Goal: Task Accomplishment & Management: Use online tool/utility

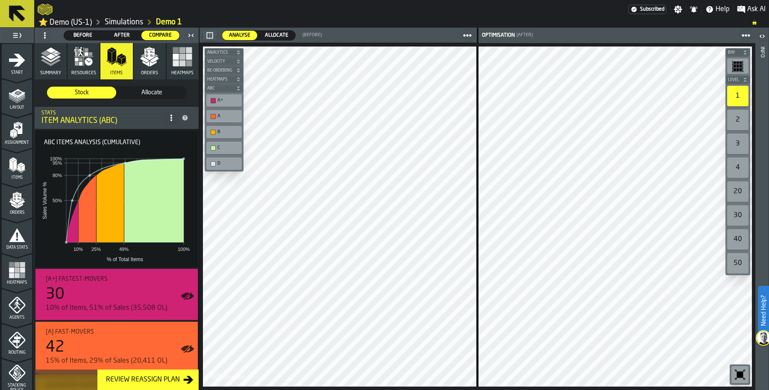
scroll to position [275, 0]
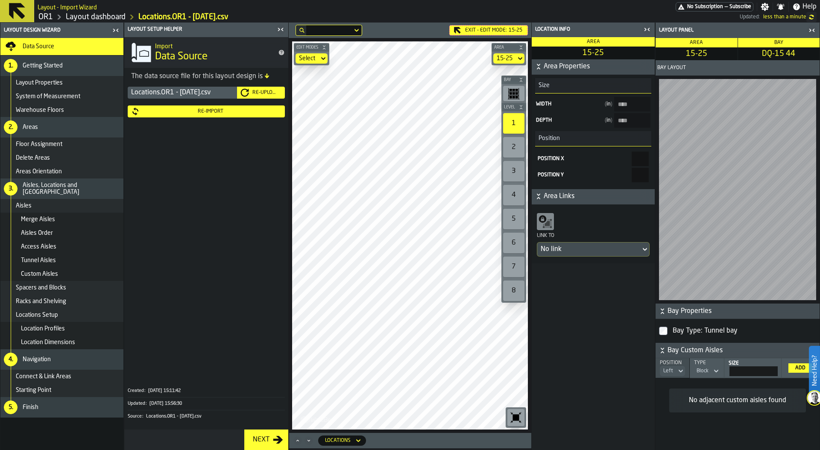
click at [206, 114] on div "Re-Import" at bounding box center [211, 111] width 142 height 6
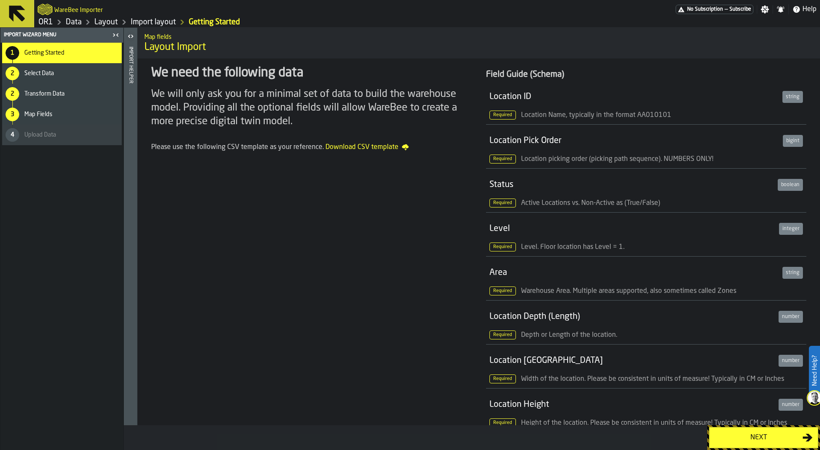
click at [737, 436] on div "Next" at bounding box center [758, 438] width 88 height 10
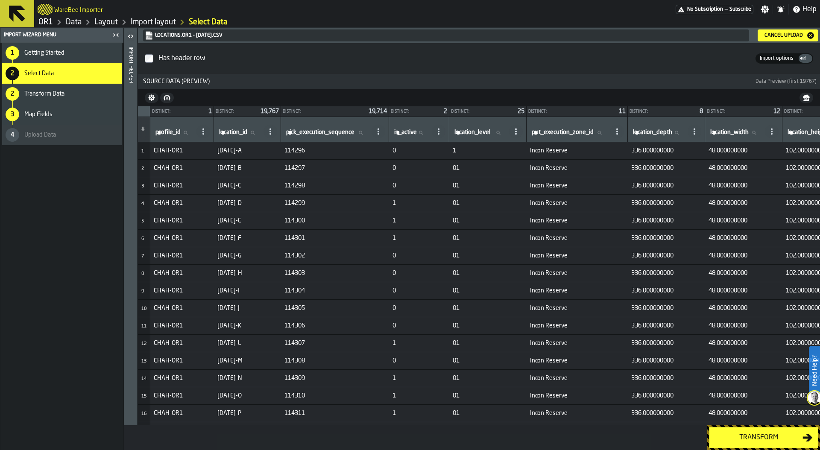
click at [749, 434] on div "Transform" at bounding box center [758, 438] width 88 height 10
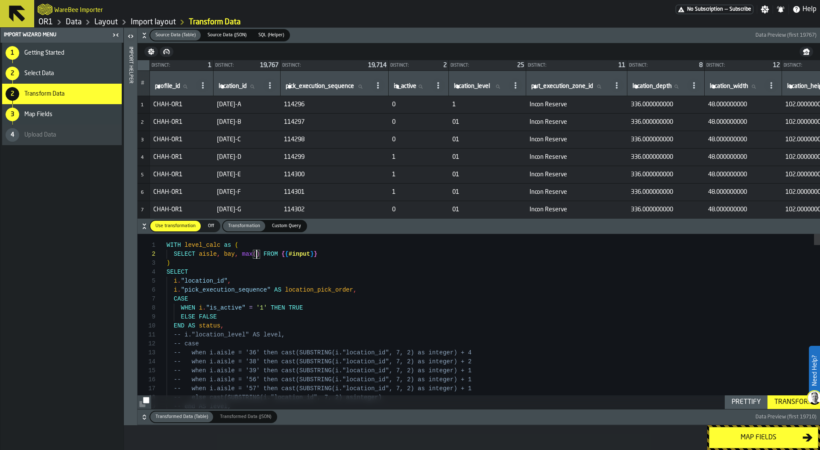
type textarea "**********"
click at [230, 86] on span "location_id" at bounding box center [233, 86] width 28 height 7
click at [230, 86] on input "location_id location_id" at bounding box center [239, 86] width 44 height 11
type input "**"
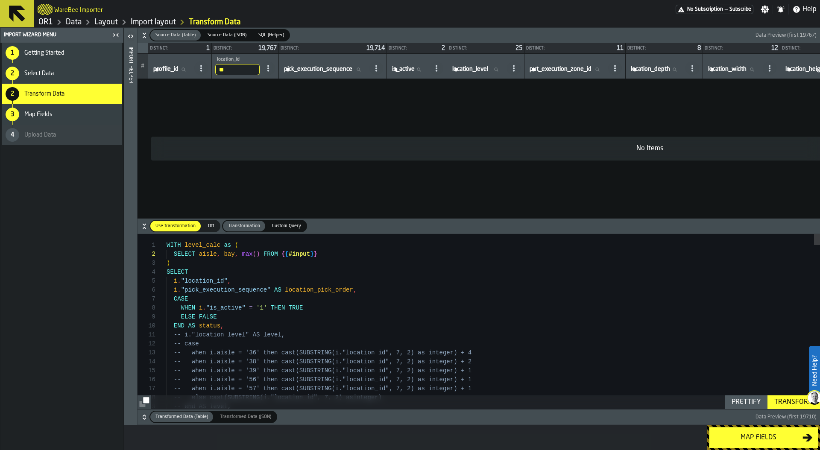
drag, startPoint x: 234, startPoint y: 69, endPoint x: 196, endPoint y: 68, distance: 37.2
click at [197, 69] on tr "# profile_id profile_id ** location_id dj pick_execution_sequence pick_executio…" at bounding box center [650, 66] width 1024 height 25
type input "**"
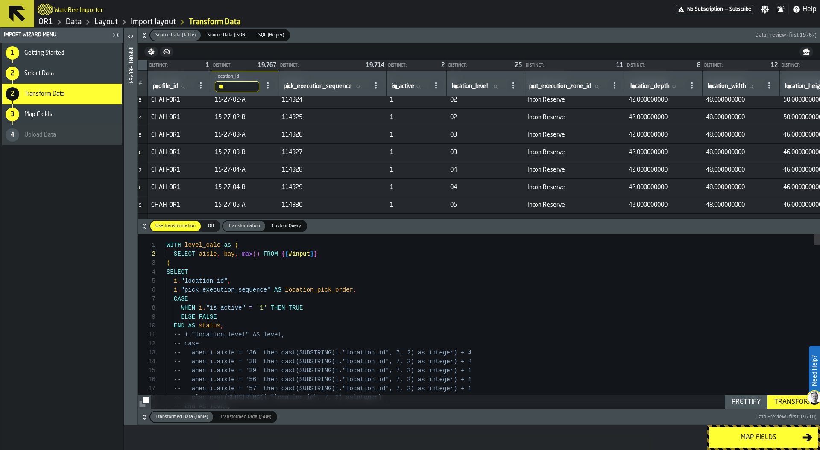
scroll to position [0, 2]
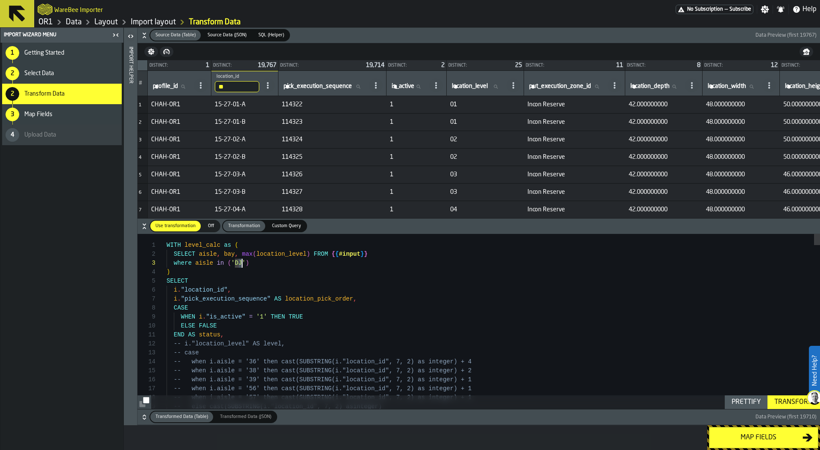
drag, startPoint x: 237, startPoint y: 262, endPoint x: 242, endPoint y: 263, distance: 4.3
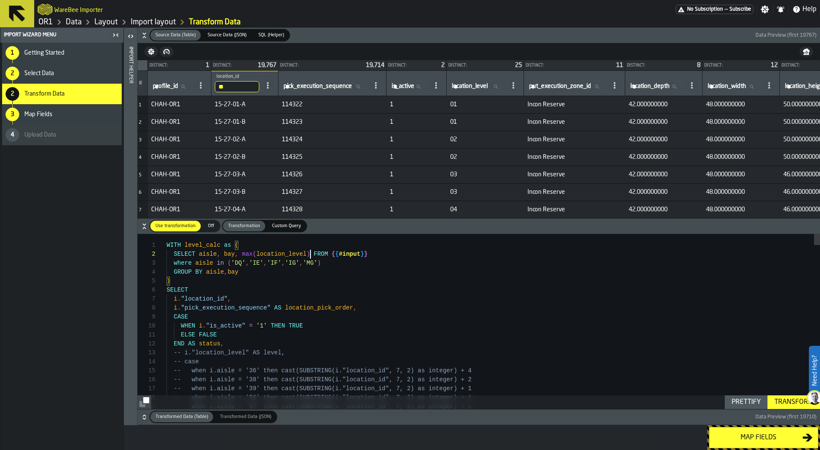
click at [789, 407] on div "Transform" at bounding box center [794, 402] width 46 height 10
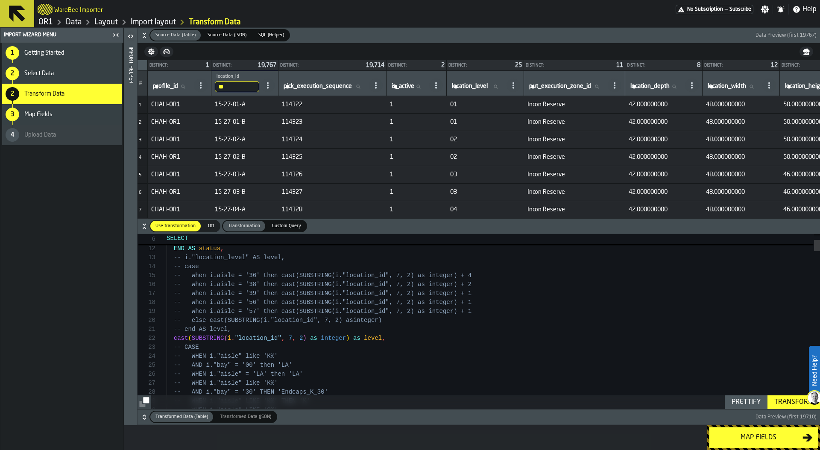
scroll to position [18, 0]
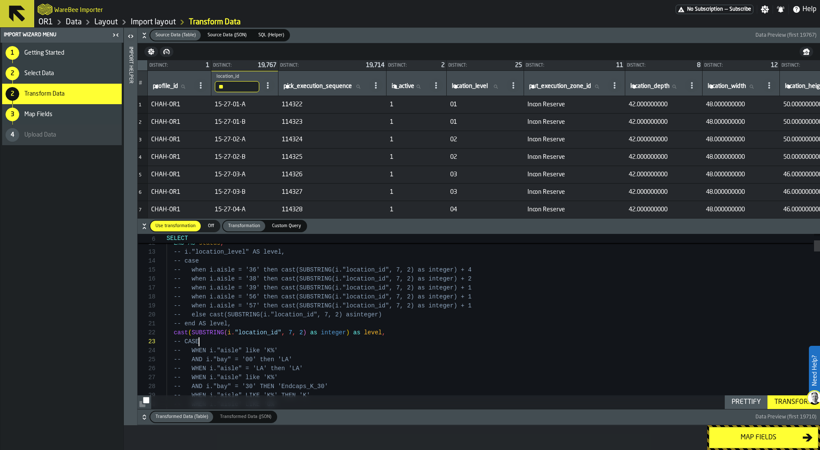
scroll to position [18, 0]
click at [753, 400] on div "Prettify" at bounding box center [746, 402] width 36 height 10
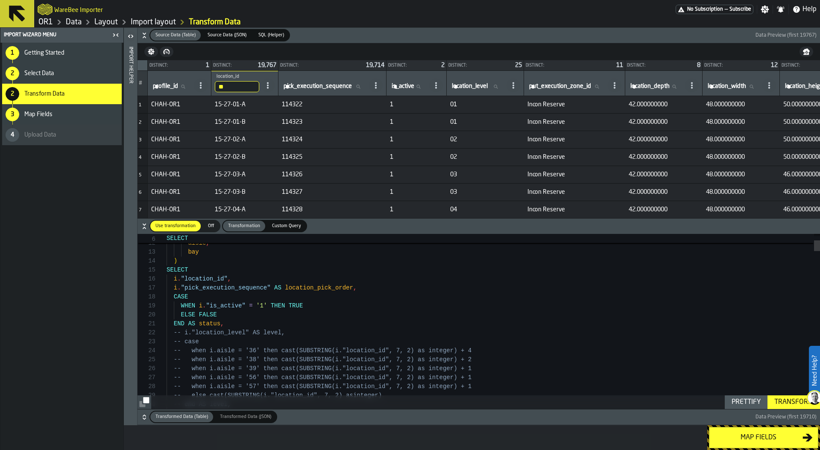
scroll to position [0, 0]
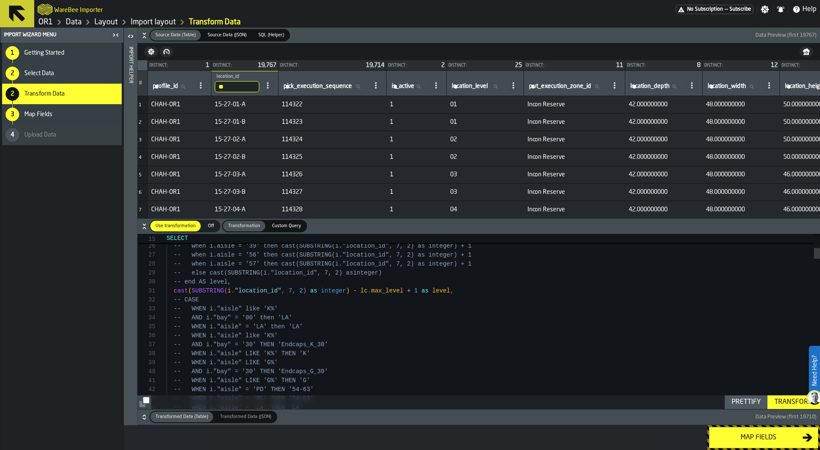
click at [788, 400] on div "Transform" at bounding box center [794, 402] width 46 height 10
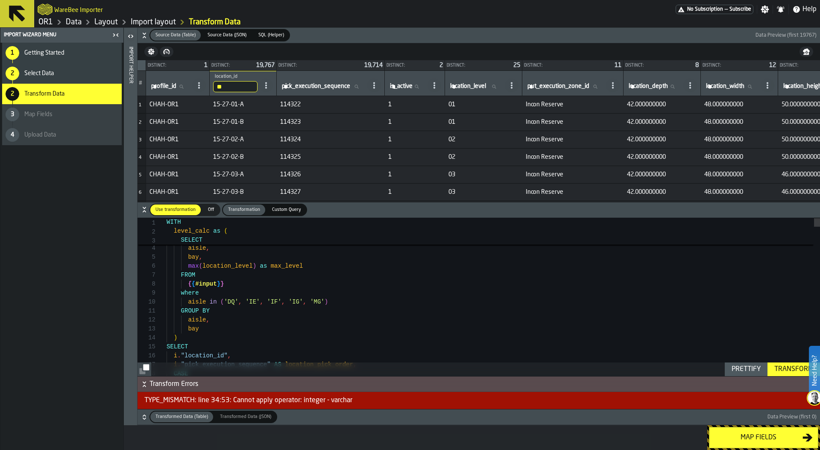
click at [781, 366] on div "Transform" at bounding box center [794, 369] width 46 height 10
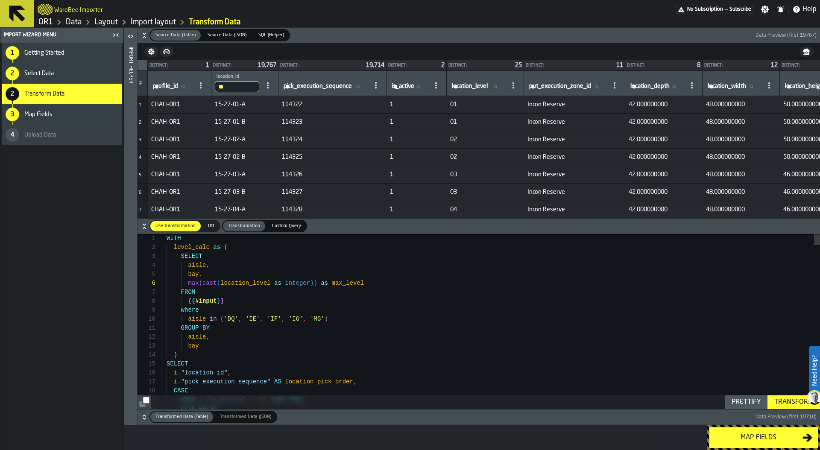
click at [144, 418] on icon "button-" at bounding box center [144, 417] width 9 height 9
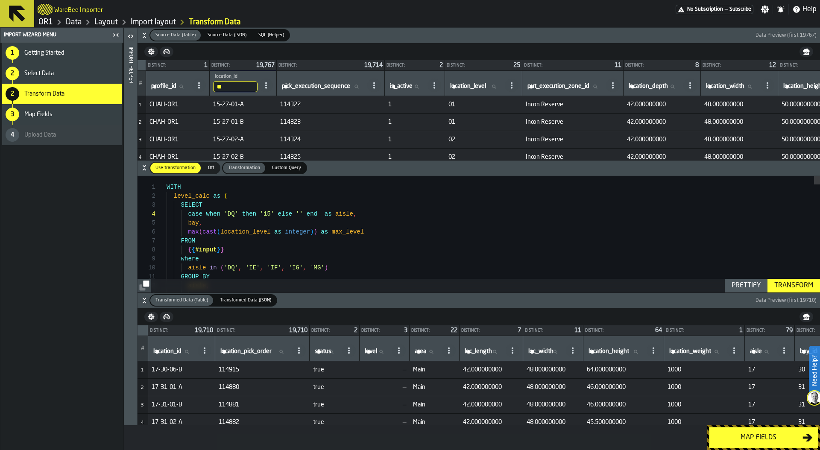
click at [754, 287] on div "Prettify" at bounding box center [746, 286] width 36 height 10
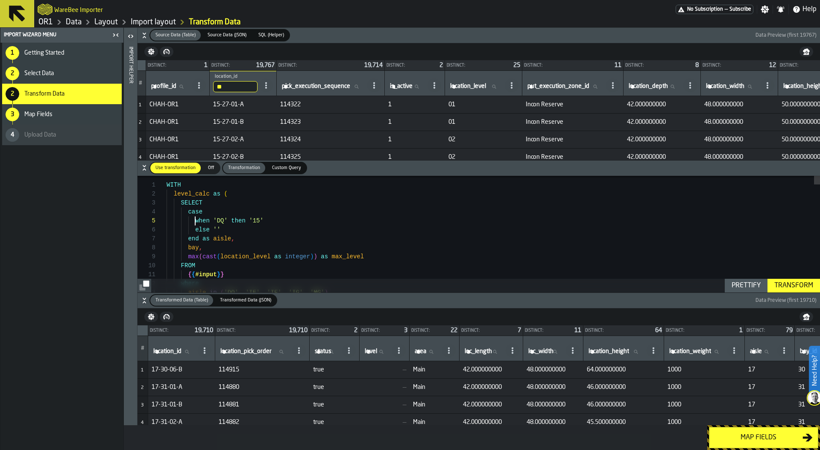
scroll to position [36, 0]
drag, startPoint x: 193, startPoint y: 220, endPoint x: 275, endPoint y: 220, distance: 82.0
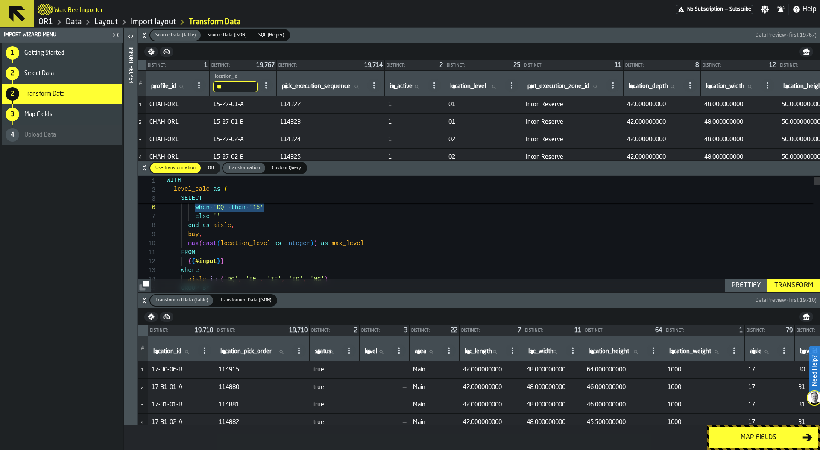
drag, startPoint x: 196, startPoint y: 208, endPoint x: 268, endPoint y: 208, distance: 71.7
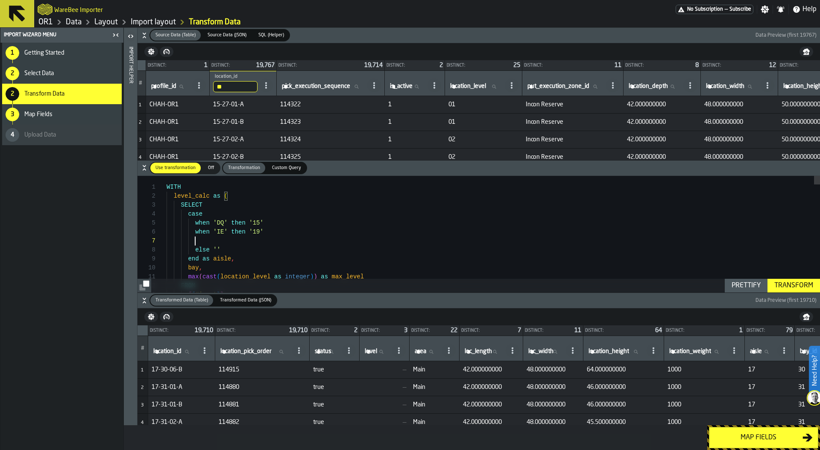
scroll to position [54, 0]
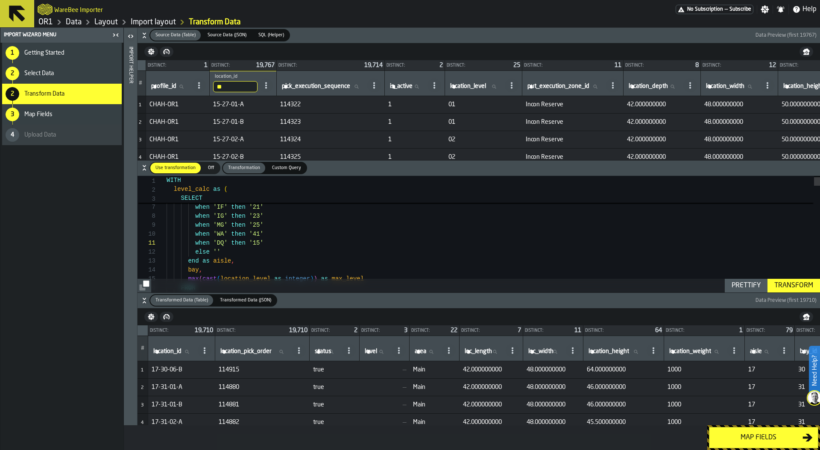
click at [743, 282] on div "Prettify" at bounding box center [746, 286] width 36 height 10
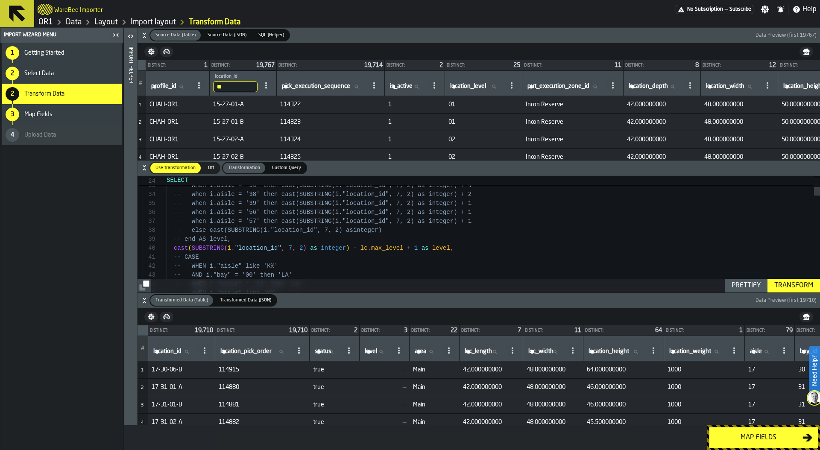
drag, startPoint x: 362, startPoint y: 252, endPoint x: 404, endPoint y: 251, distance: 42.7
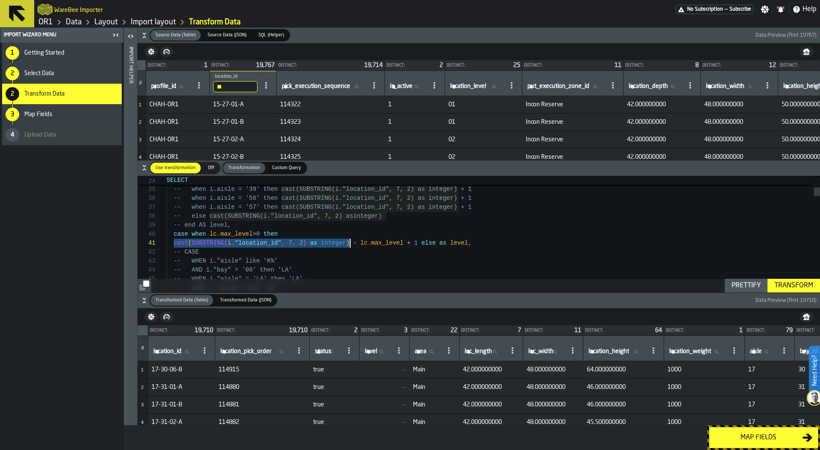
drag, startPoint x: 174, startPoint y: 244, endPoint x: 350, endPoint y: 241, distance: 176.0
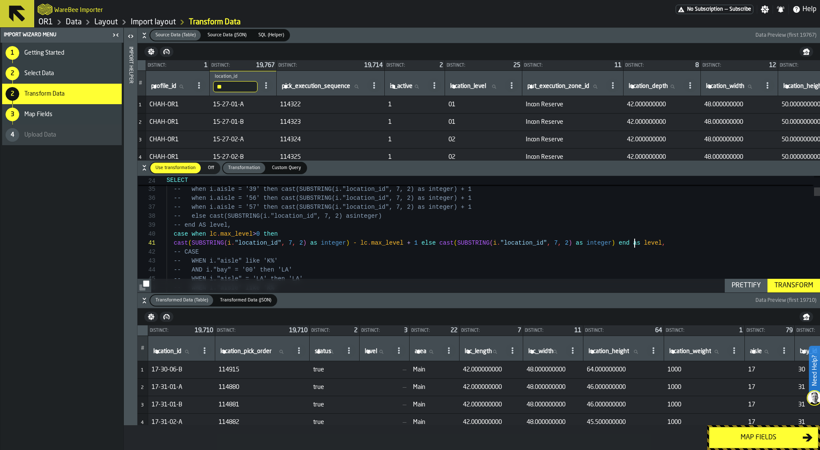
click at [746, 284] on div "Prettify" at bounding box center [746, 286] width 36 height 10
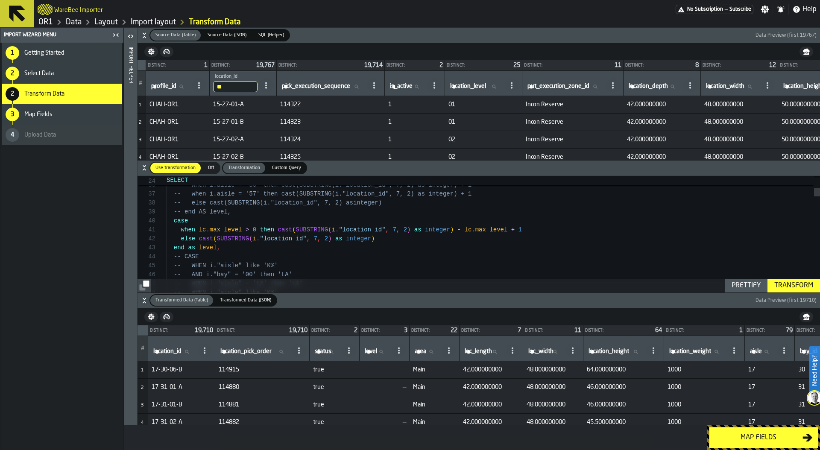
click at [794, 286] on div "Transform" at bounding box center [794, 286] width 46 height 10
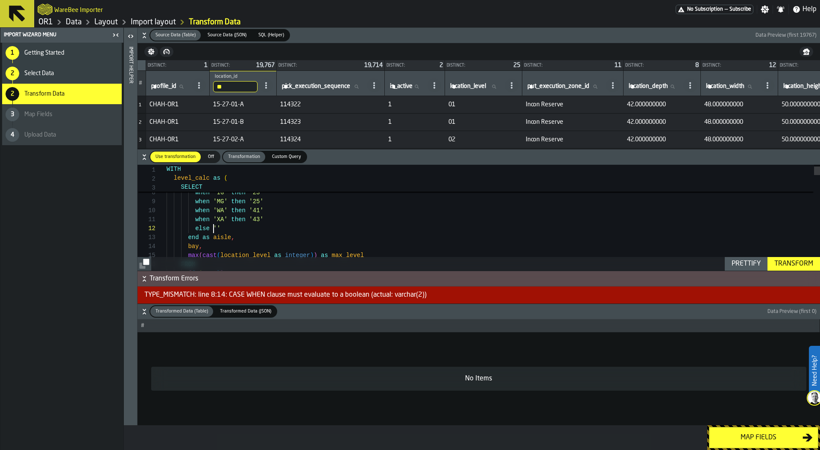
scroll to position [9, 0]
drag, startPoint x: 212, startPoint y: 226, endPoint x: 221, endPoint y: 227, distance: 9.1
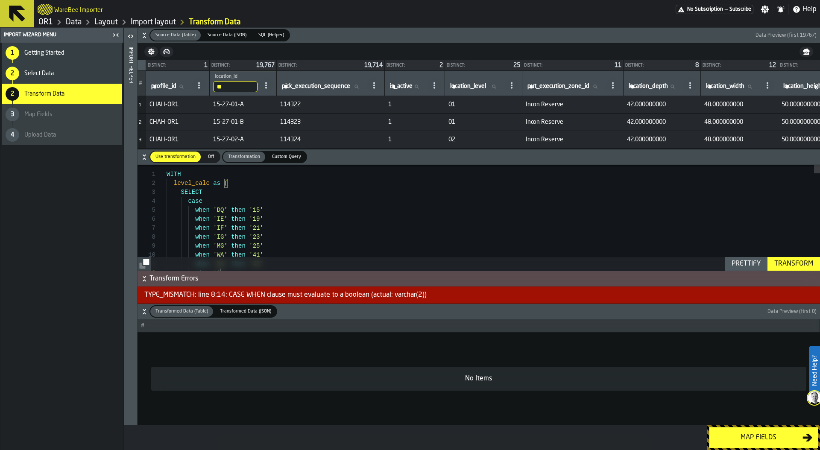
drag, startPoint x: 212, startPoint y: 211, endPoint x: 238, endPoint y: 211, distance: 26.1
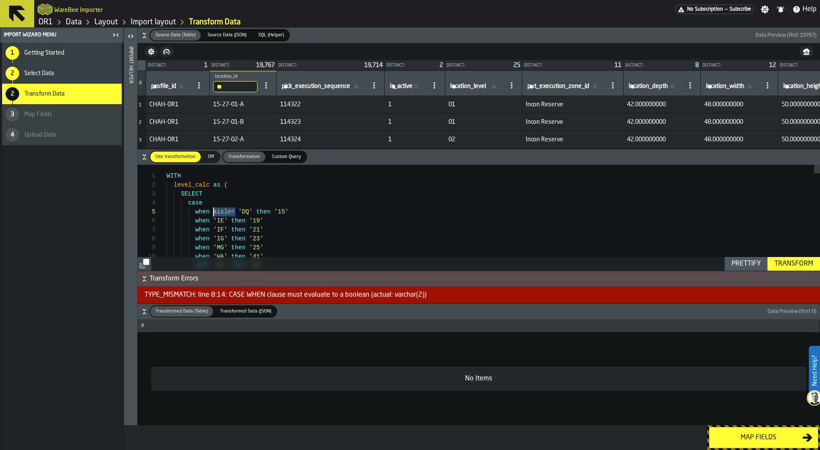
drag, startPoint x: 236, startPoint y: 210, endPoint x: 213, endPoint y: 210, distance: 23.1
click at [746, 260] on div "Prettify" at bounding box center [746, 264] width 36 height 10
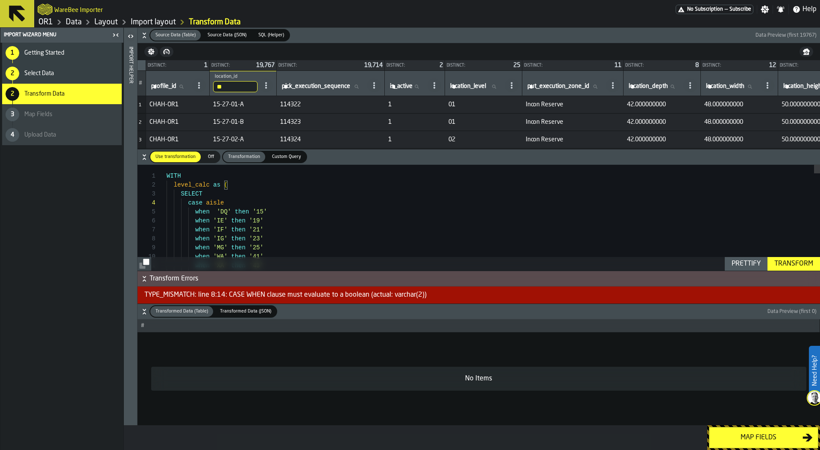
type textarea "**********"
click at [785, 263] on div "Transform" at bounding box center [794, 264] width 46 height 10
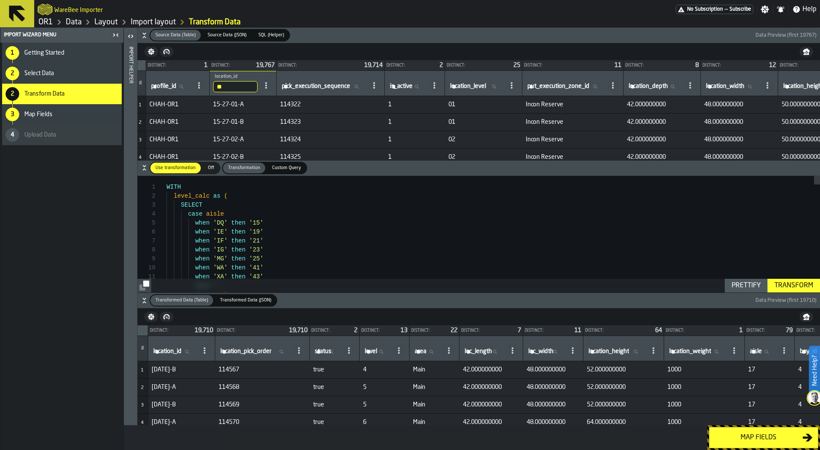
click at [163, 351] on label "location_id location_id" at bounding box center [174, 351] width 44 height 11
click at [163, 351] on input "location_id location_id" at bounding box center [174, 351] width 44 height 11
type input "**"
click at [168, 352] on input "**" at bounding box center [174, 351] width 44 height 11
type input "***"
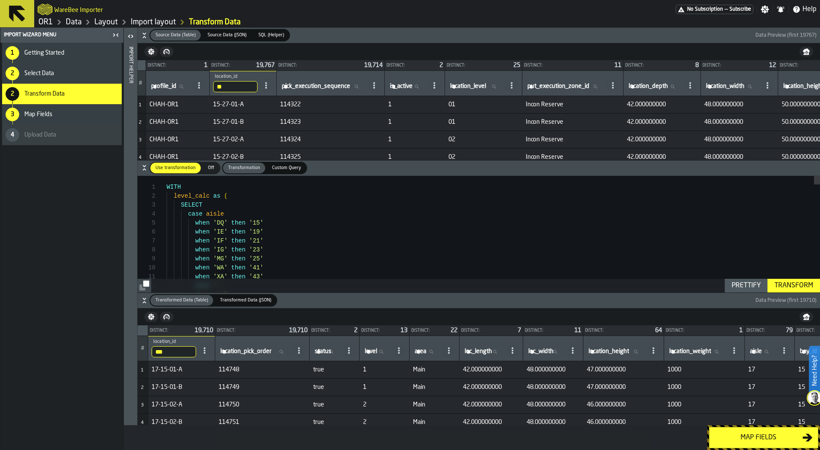
click at [173, 353] on input "***" at bounding box center [174, 351] width 44 height 11
type input "****"
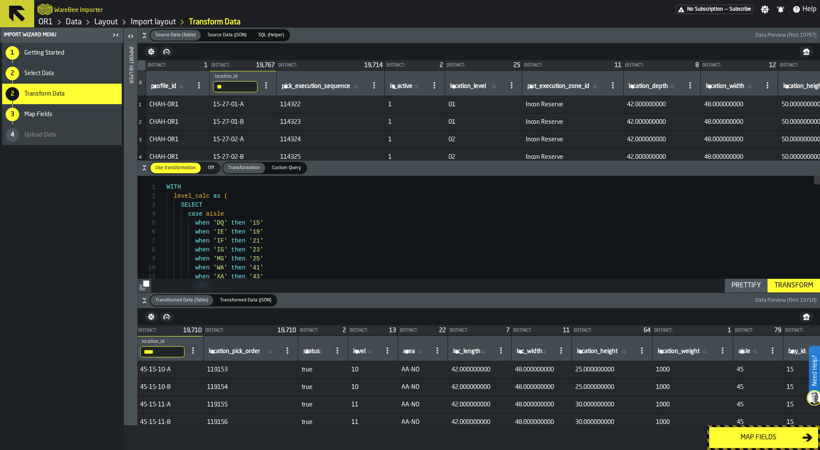
scroll to position [0, 0]
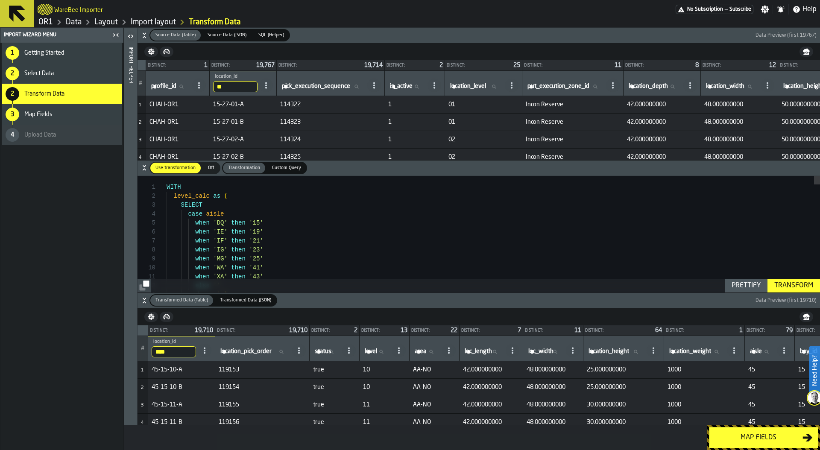
click at [402, 348] on icon at bounding box center [398, 350] width 7 height 7
click at [282, 384] on span "119154" at bounding box center [263, 387] width 88 height 7
click at [172, 349] on input "****" at bounding box center [174, 351] width 44 height 11
type input "*****"
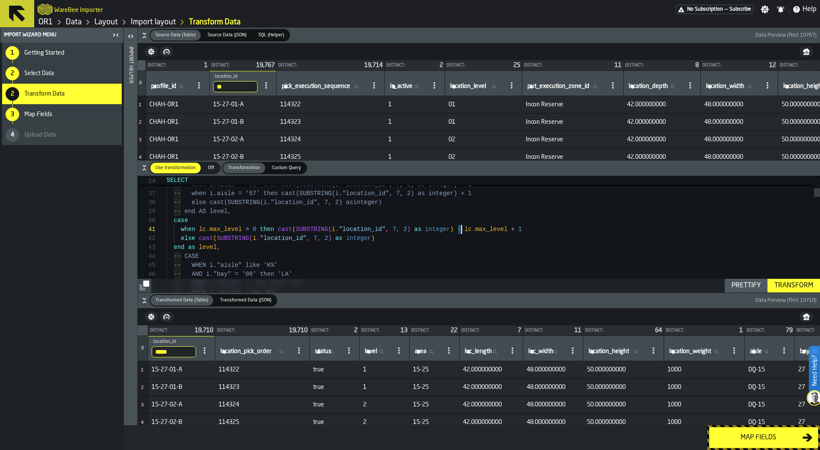
drag, startPoint x: 457, startPoint y: 226, endPoint x: 462, endPoint y: 229, distance: 5.7
click at [805, 283] on div "Transform" at bounding box center [794, 286] width 46 height 10
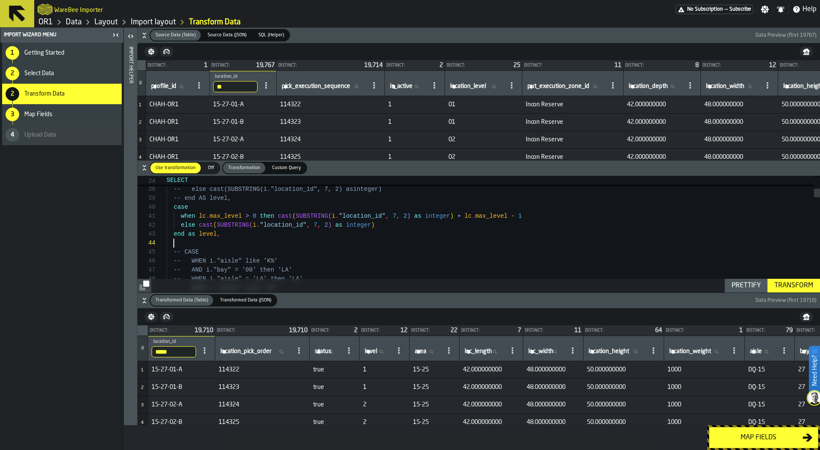
scroll to position [27, 0]
click at [790, 279] on button "Transform" at bounding box center [793, 286] width 53 height 14
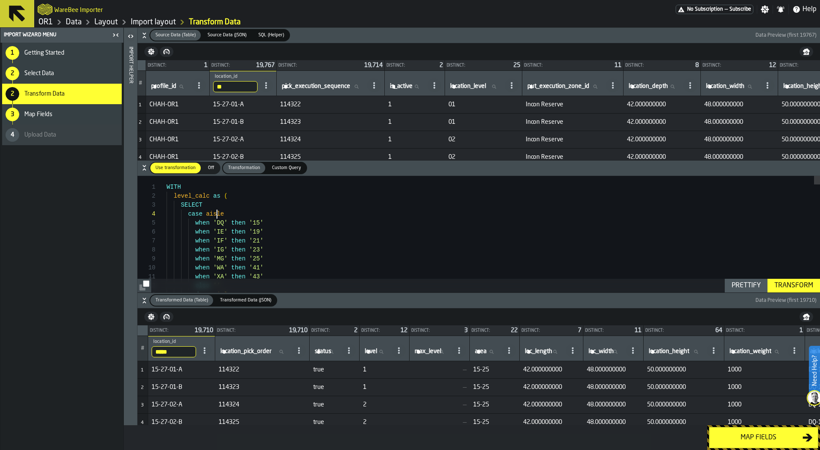
click at [752, 289] on div "Prettify" at bounding box center [746, 286] width 36 height 10
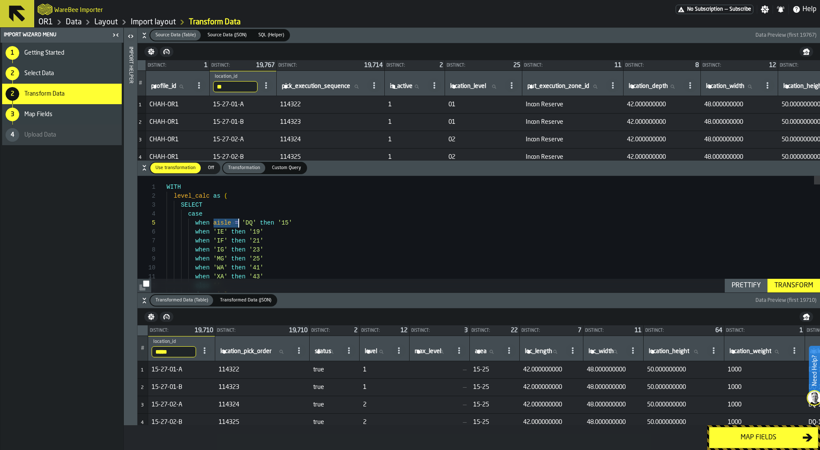
drag, startPoint x: 213, startPoint y: 222, endPoint x: 240, endPoint y: 221, distance: 27.3
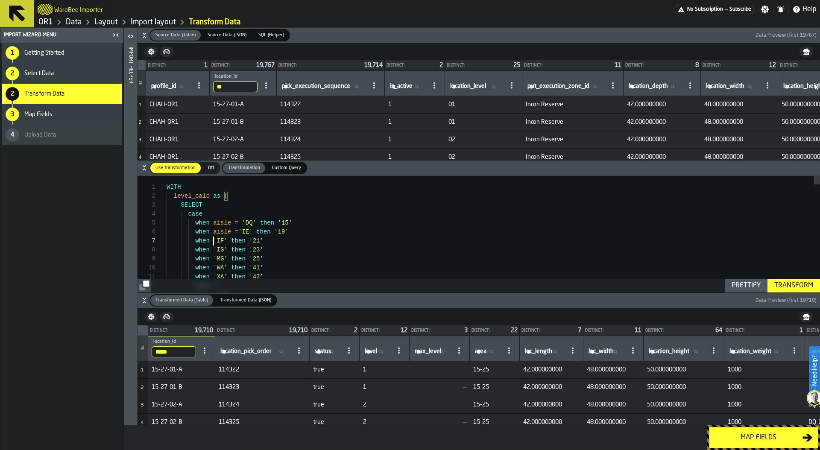
scroll to position [54, 0]
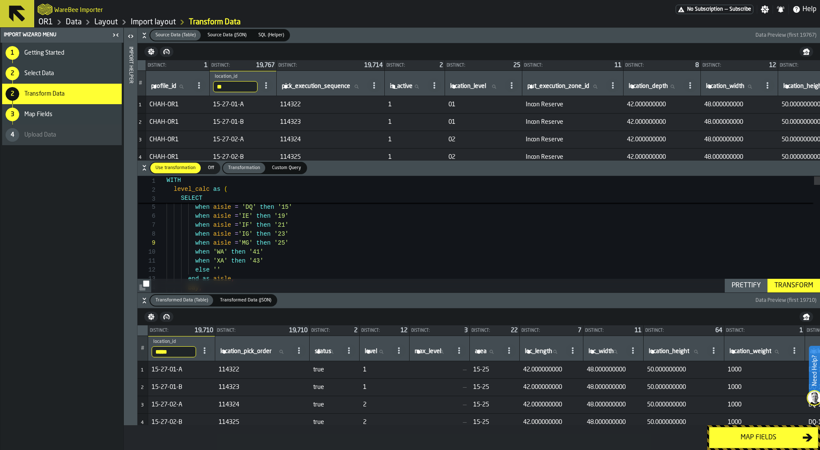
click at [737, 287] on div "Prettify" at bounding box center [746, 286] width 36 height 10
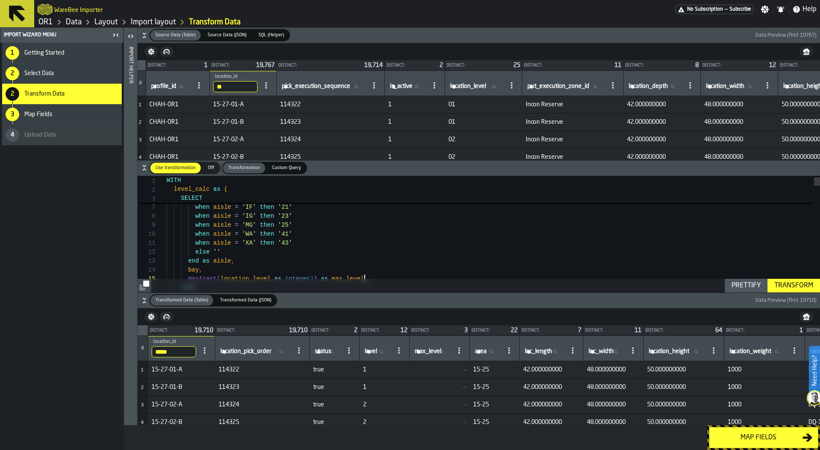
click at [785, 281] on div "Transform" at bounding box center [794, 286] width 46 height 10
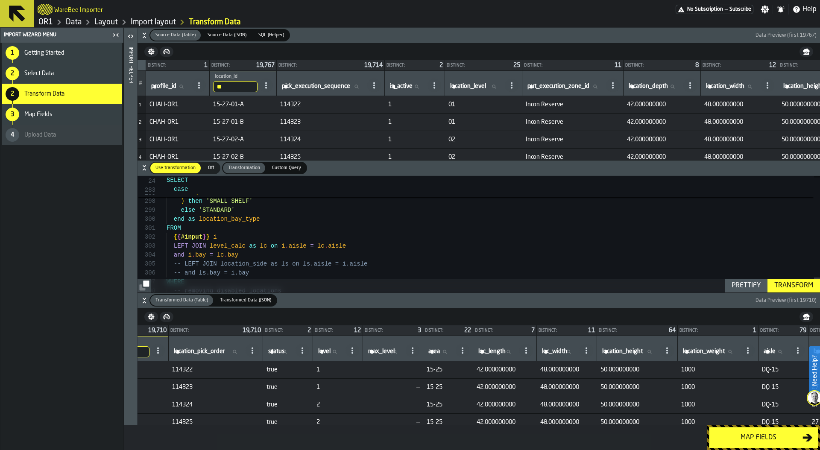
scroll to position [0, 0]
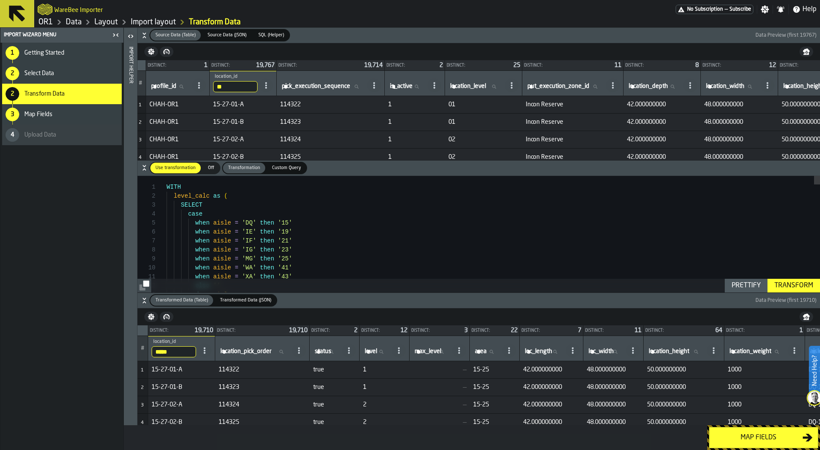
type textarea "**********"
drag, startPoint x: 229, startPoint y: 87, endPoint x: 199, endPoint y: 79, distance: 31.8
click at [199, 79] on tr "# profile_id profile_id ** location_id 15 pick_execution_sequence pick_executio…" at bounding box center [650, 83] width 1024 height 25
type input "**"
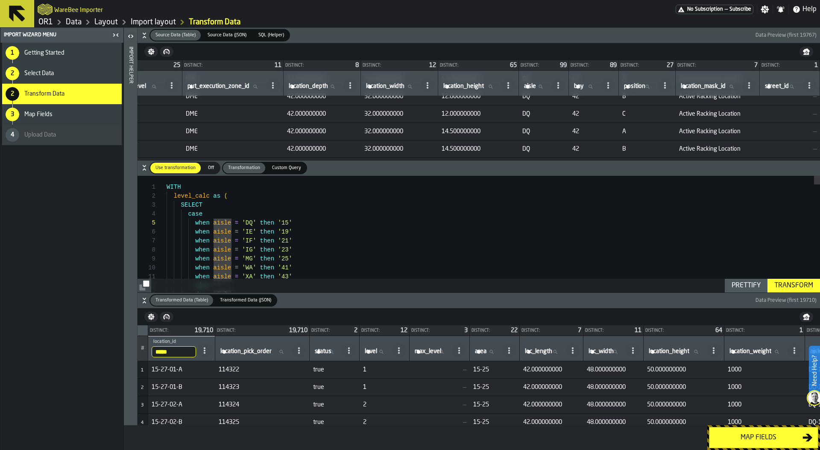
scroll to position [26, 386]
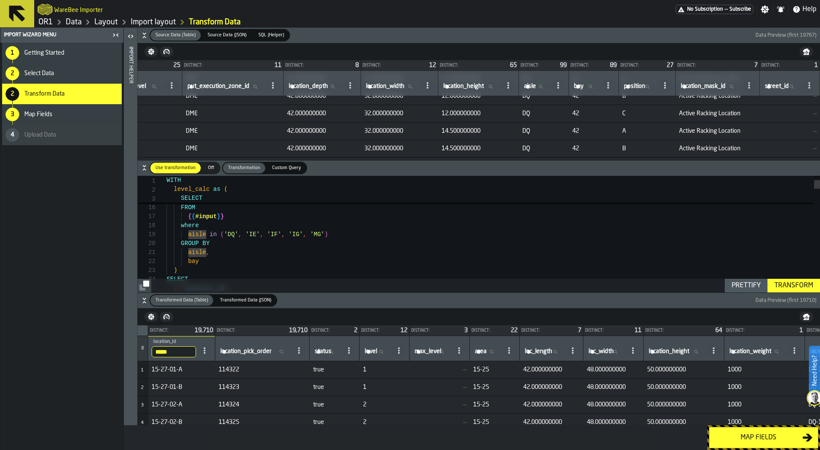
click at [174, 353] on input "*****" at bounding box center [174, 351] width 44 height 11
type input "*****"
click at [732, 439] on div "Map fields" at bounding box center [758, 438] width 88 height 10
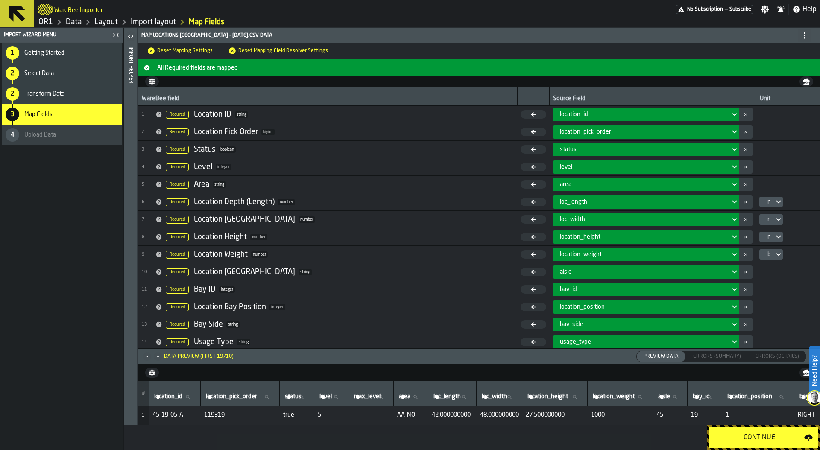
click at [743, 441] on div "Continue" at bounding box center [759, 438] width 90 height 10
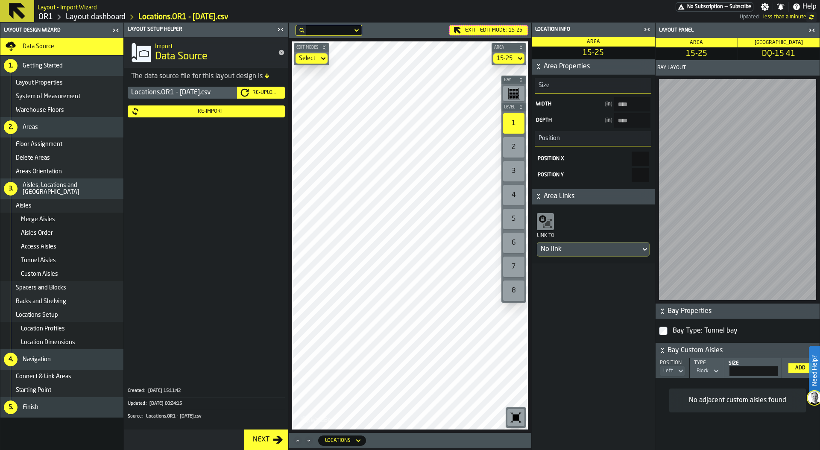
click at [398, 430] on div "Edit Modes Select Area 15-25 Bay Level 1 2 3 4 5 6 7 8 M A K I N G W A R E H O …" at bounding box center [410, 235] width 243 height 395
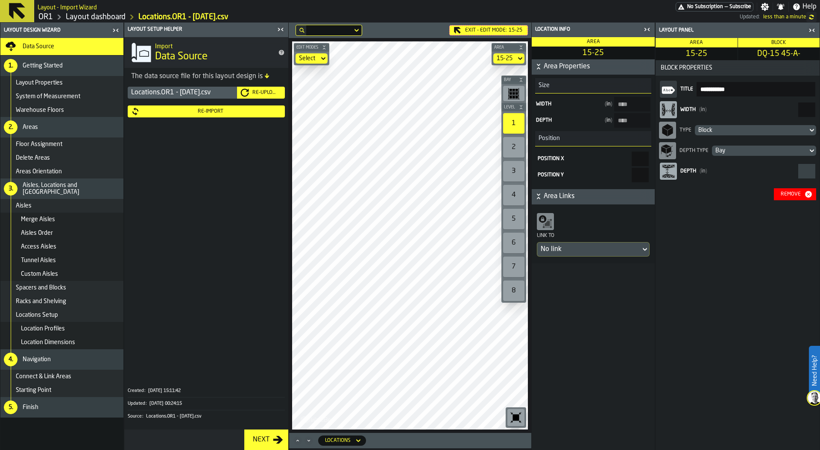
drag, startPoint x: 799, startPoint y: 109, endPoint x: 820, endPoint y: 109, distance: 20.1
click at [820, 109] on div "**********" at bounding box center [737, 236] width 165 height 427
drag, startPoint x: 804, startPoint y: 105, endPoint x: 820, endPoint y: 108, distance: 16.0
click at [820, 108] on div "**********" at bounding box center [737, 236] width 165 height 427
type input "**"
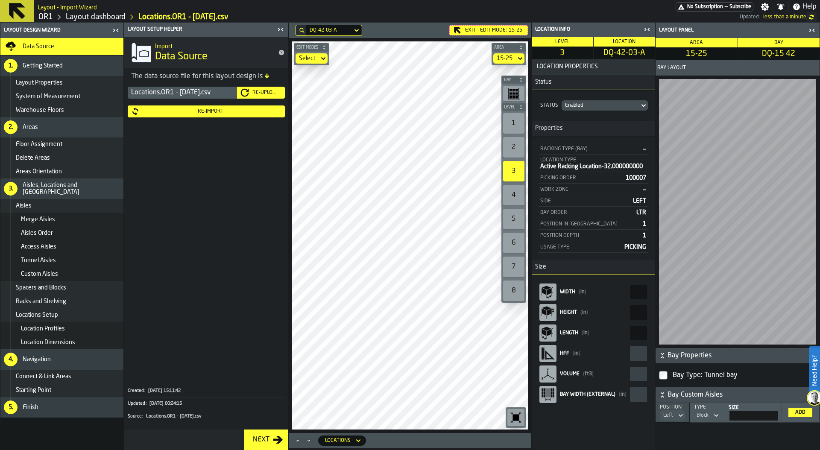
click at [81, 331] on div "Location Profiles" at bounding box center [70, 328] width 99 height 7
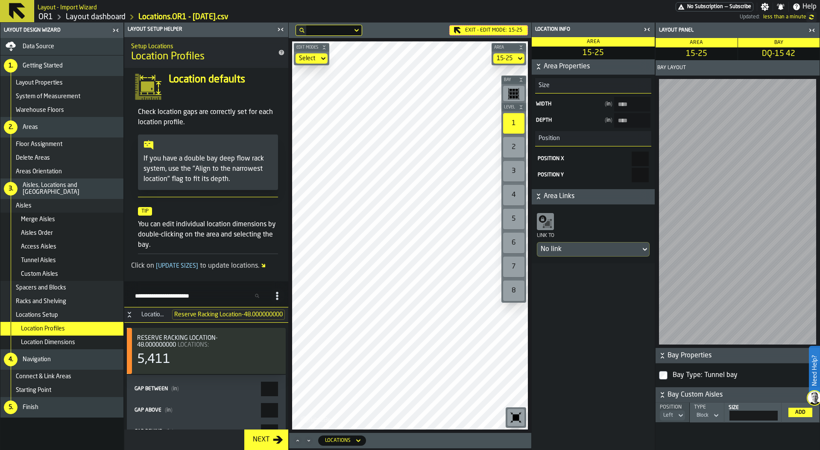
click at [64, 44] on div "Data Source" at bounding box center [71, 46] width 97 height 7
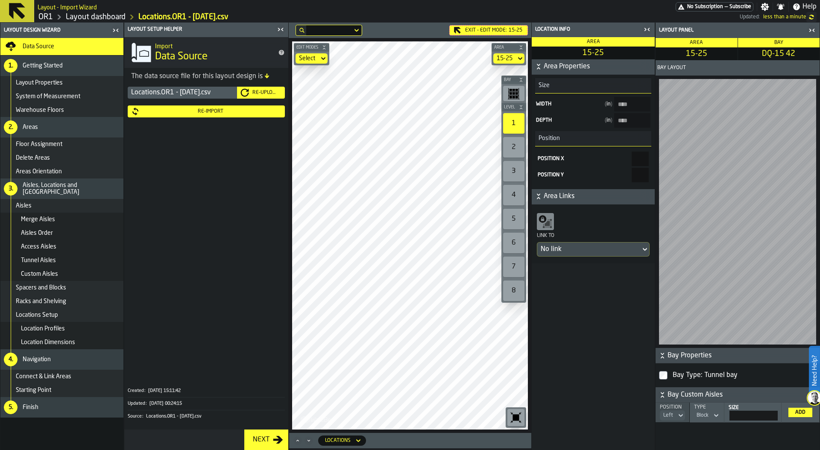
click at [489, 28] on div "Exit - Edit Mode: 15-25" at bounding box center [488, 30] width 79 height 10
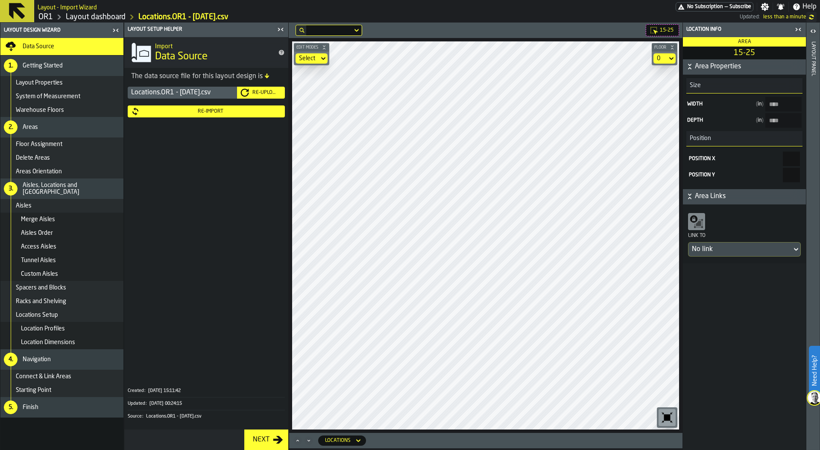
click at [255, 309] on main "Layout Design Wizard Data Source 1. Getting Started Layout Properties System of…" at bounding box center [410, 236] width 820 height 427
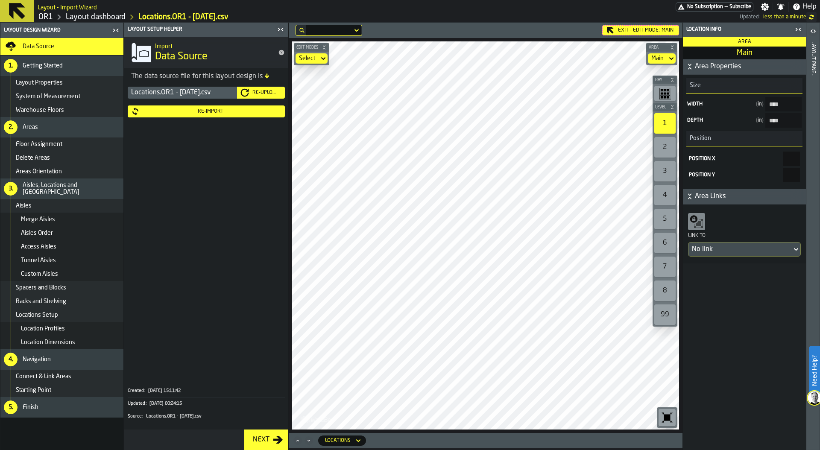
type input "****"
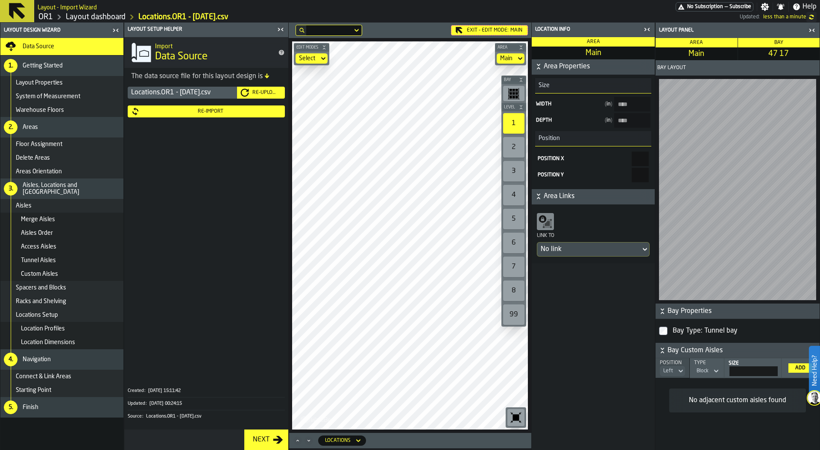
click at [263, 298] on main "Layout Design Wizard Data Source 1. Getting Started Layout Properties System of…" at bounding box center [410, 236] width 820 height 427
click at [523, 297] on div "Edit Modes Select Area Main Bay Level 1 2 3 4 5 6 7 8 99 M A K I N G W A R E H …" at bounding box center [410, 235] width 243 height 395
click at [506, 293] on div "Edit Modes Select Area Main Bay Level 1 2 3 4 5 6 7 8 99 M A K I N G W A R E H …" at bounding box center [410, 235] width 243 height 395
click at [501, 271] on div "Edit Modes Select Area Main Bay Level 1 2 3 4 5 6 7 8 99 M A K I N G W A R E H …" at bounding box center [410, 235] width 243 height 395
click at [230, 111] on div "Re-Import" at bounding box center [211, 111] width 142 height 6
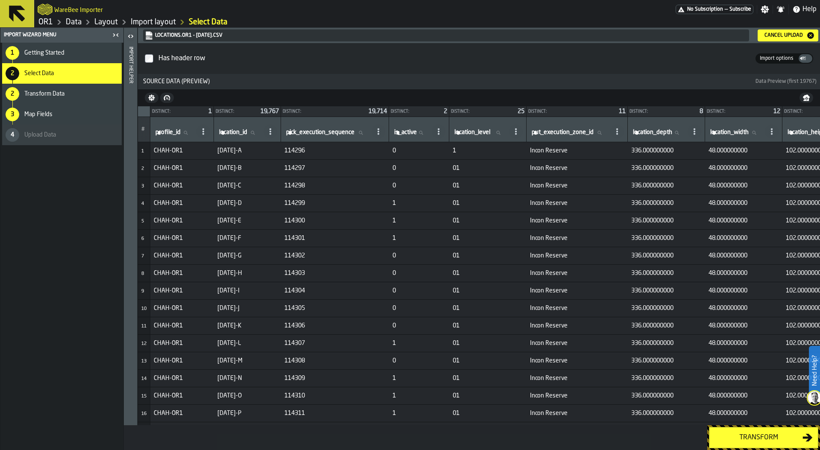
scroll to position [0, 388]
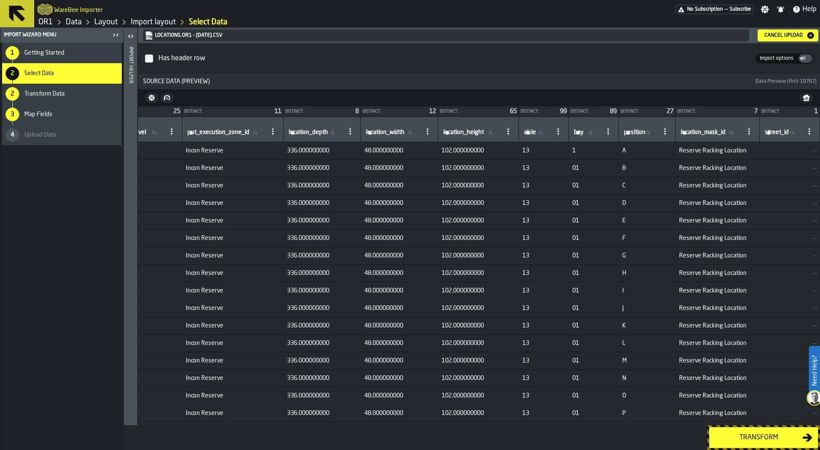
click at [745, 434] on div "Transform" at bounding box center [758, 438] width 88 height 10
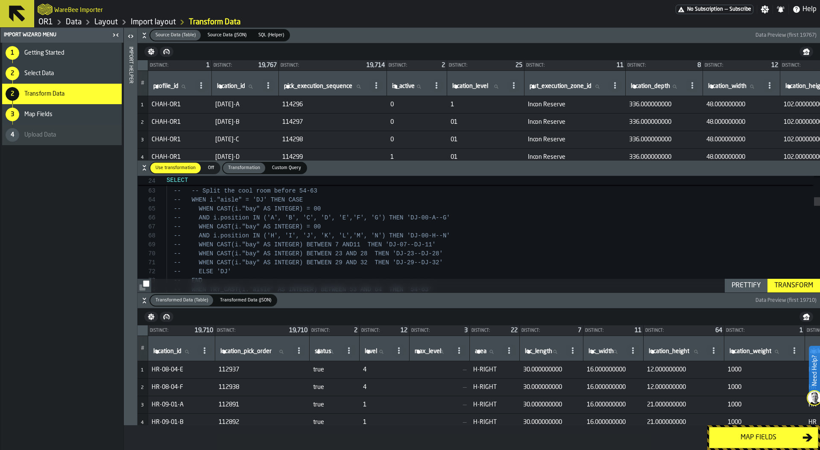
click at [144, 35] on icon "button-" at bounding box center [144, 35] width 9 height 9
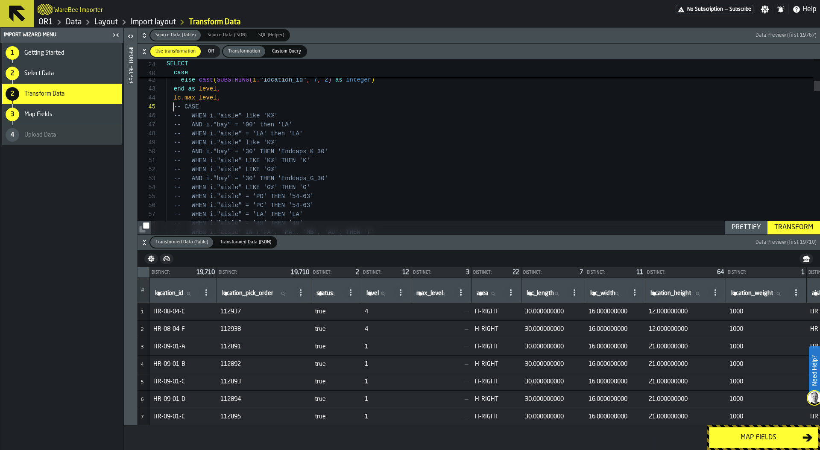
scroll to position [36, 0]
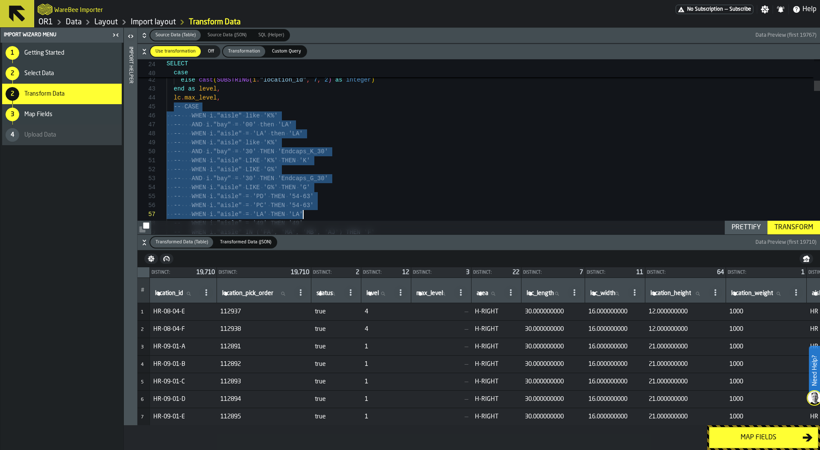
drag, startPoint x: 174, startPoint y: 106, endPoint x: 302, endPoint y: 220, distance: 170.9
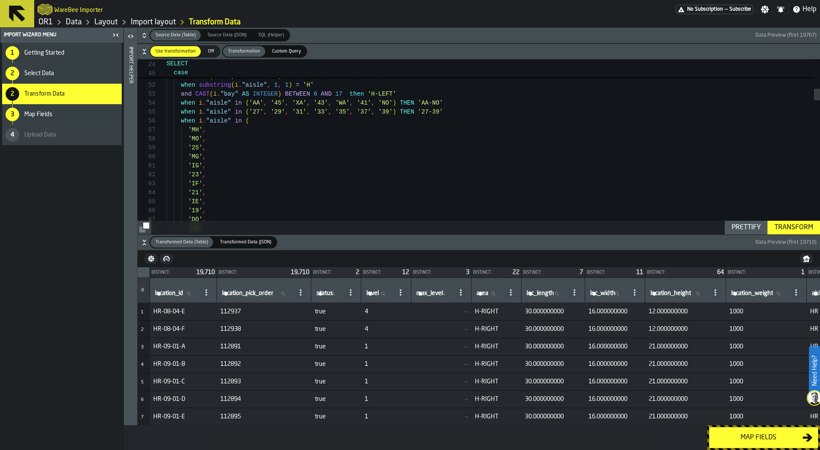
scroll to position [63, 0]
drag, startPoint x: 189, startPoint y: 140, endPoint x: 212, endPoint y: 138, distance: 23.6
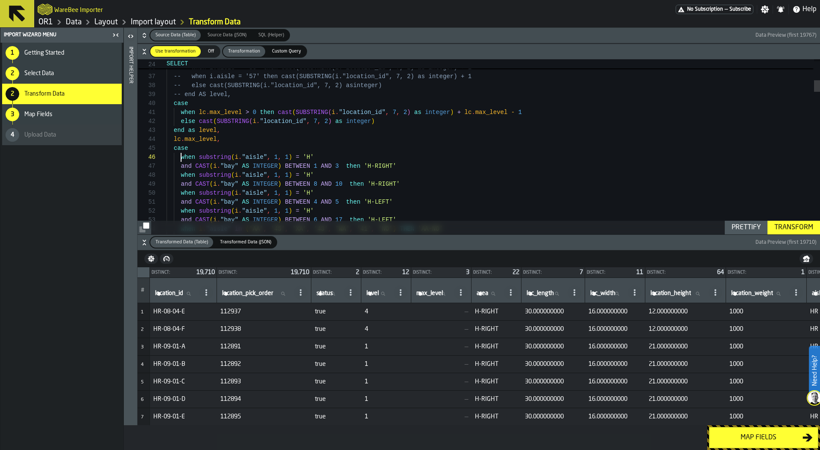
scroll to position [45, 0]
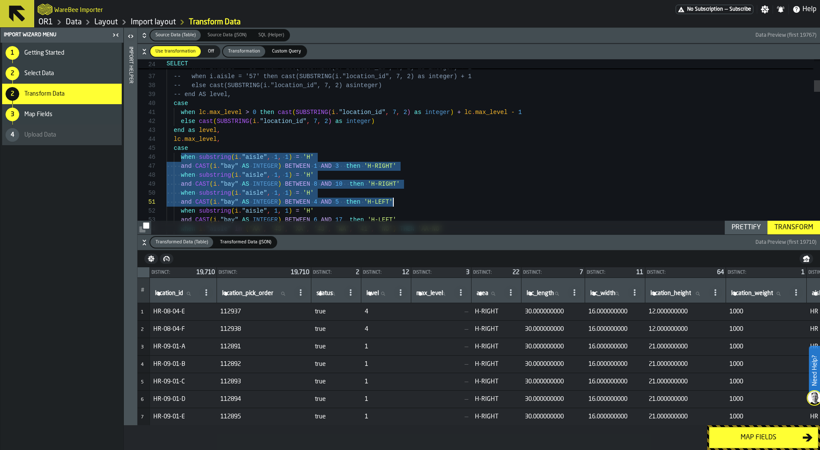
drag, startPoint x: 179, startPoint y: 159, endPoint x: 439, endPoint y: 206, distance: 263.4
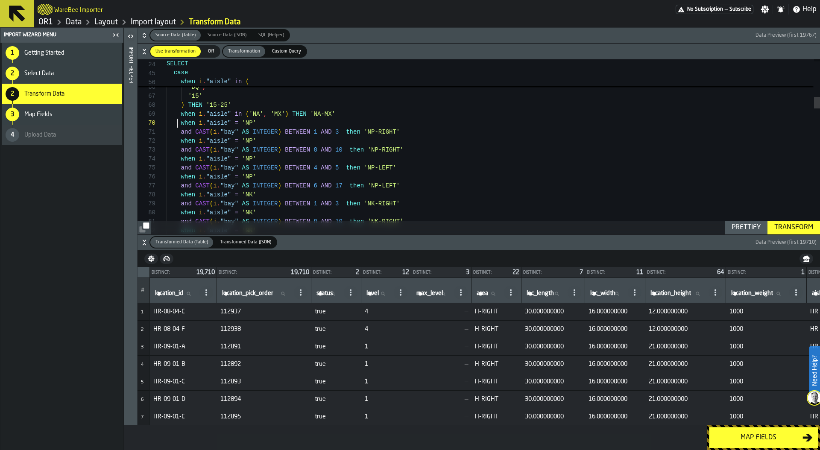
scroll to position [81, 0]
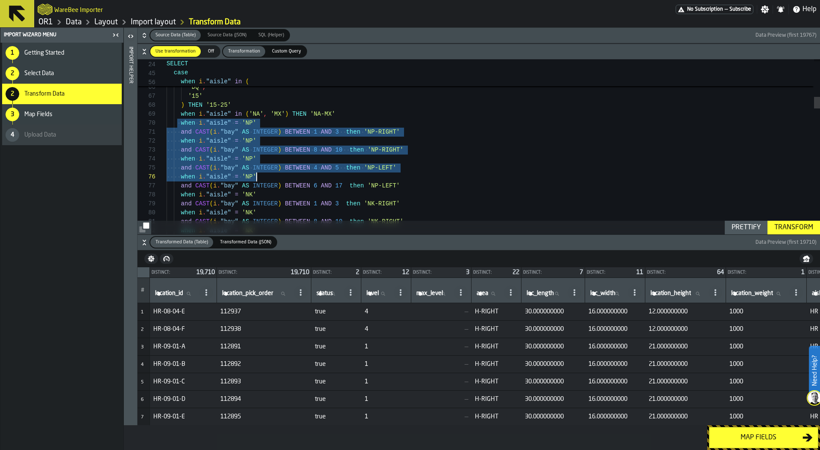
drag, startPoint x: 179, startPoint y: 123, endPoint x: 310, endPoint y: 208, distance: 156.8
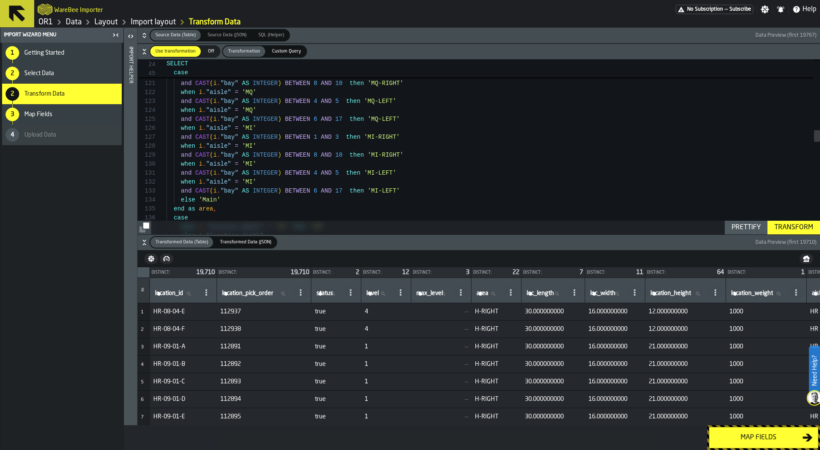
click at [414, 188] on div "when i . "aisle" = 'MQ' and CAST ( i . "bay" AS INTEGER ) BETWEEN 1 AND 3 then …" at bounding box center [493, 310] width 653 height 2628
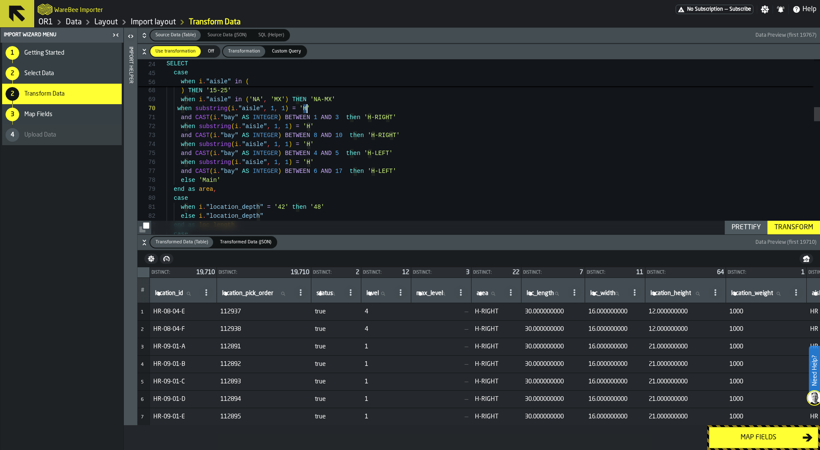
drag, startPoint x: 303, startPoint y: 109, endPoint x: 308, endPoint y: 111, distance: 6.1
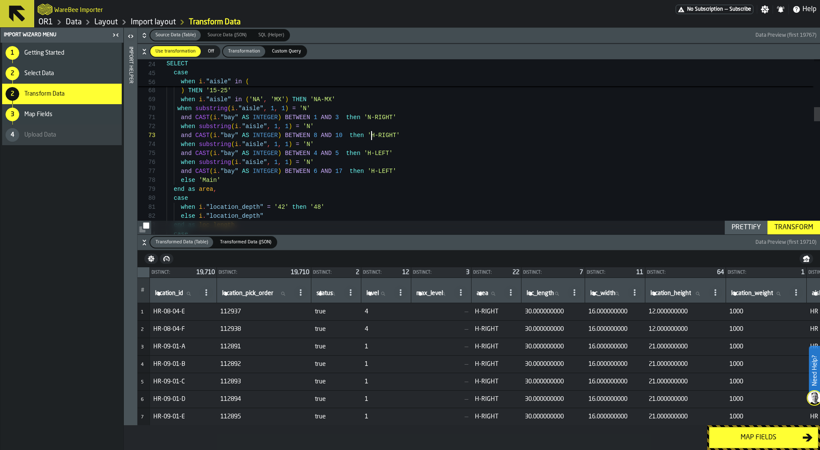
scroll to position [18, 0]
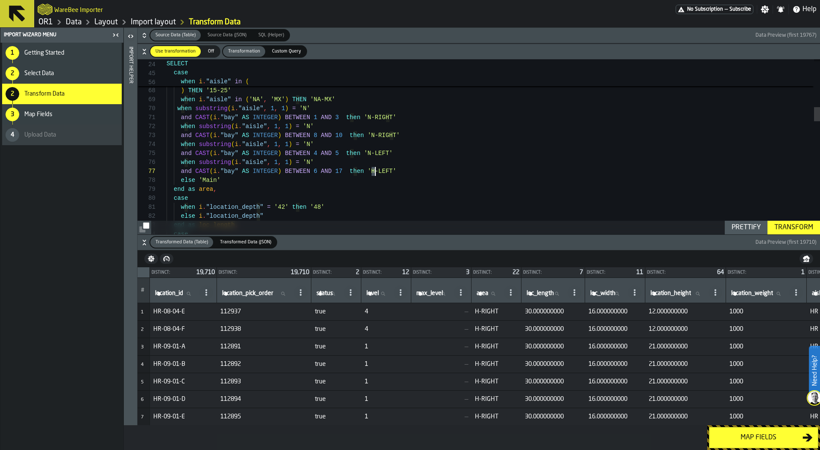
drag, startPoint x: 194, startPoint y: 107, endPoint x: 239, endPoint y: 105, distance: 44.9
drag, startPoint x: 219, startPoint y: 108, endPoint x: 269, endPoint y: 107, distance: 50.0
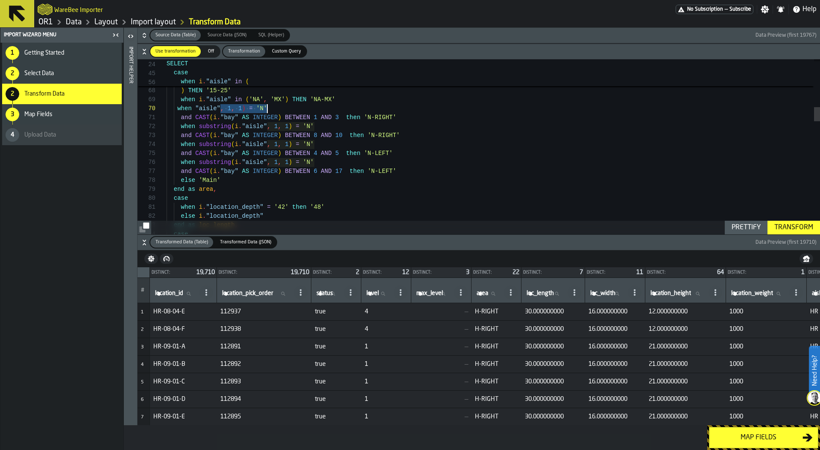
drag, startPoint x: 375, startPoint y: 117, endPoint x: 392, endPoint y: 119, distance: 17.2
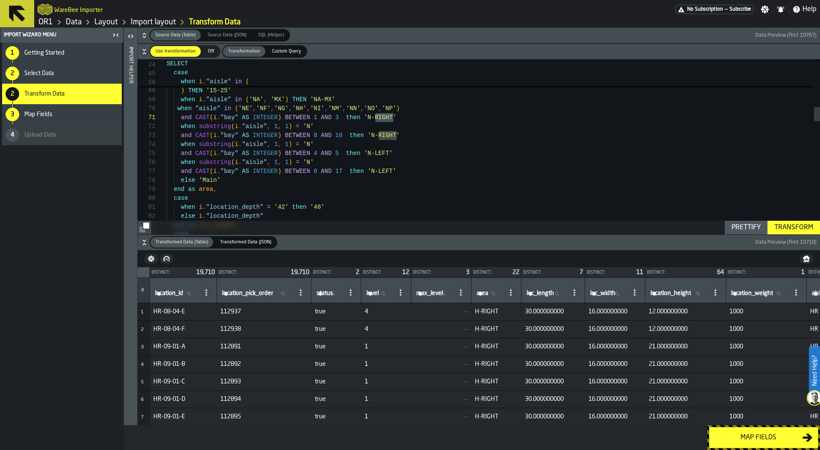
drag, startPoint x: 407, startPoint y: 106, endPoint x: 174, endPoint y: 110, distance: 232.8
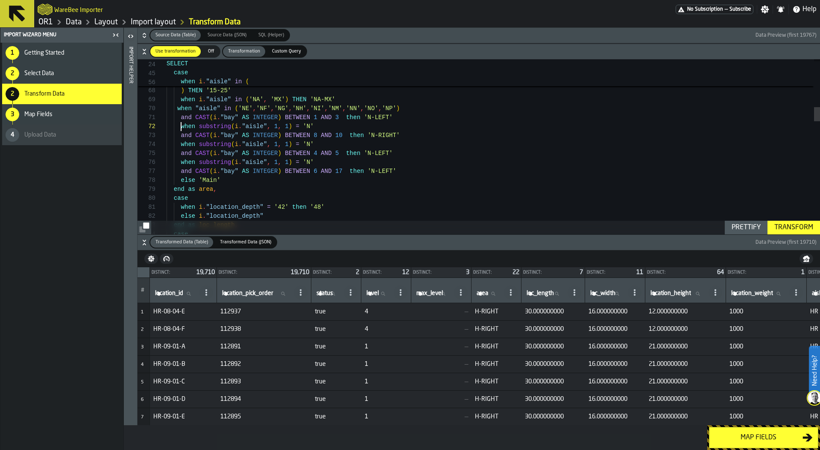
scroll to position [9, 0]
drag, startPoint x: 180, startPoint y: 128, endPoint x: 318, endPoint y: 128, distance: 137.9
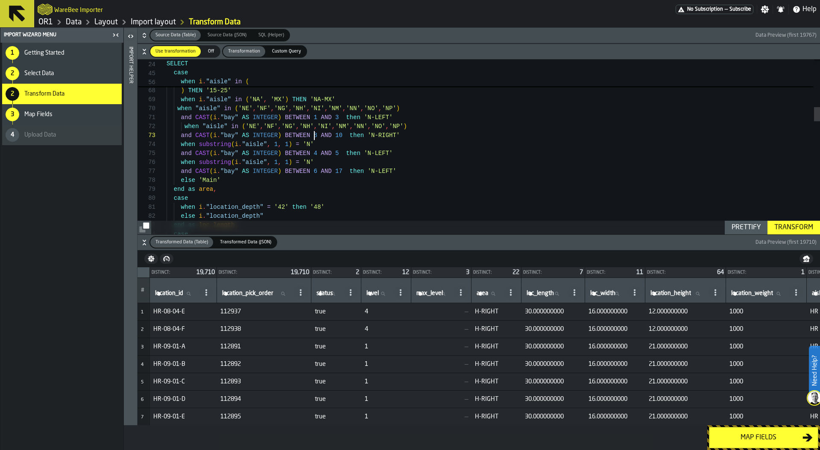
drag, startPoint x: 398, startPoint y: 115, endPoint x: 364, endPoint y: 117, distance: 34.2
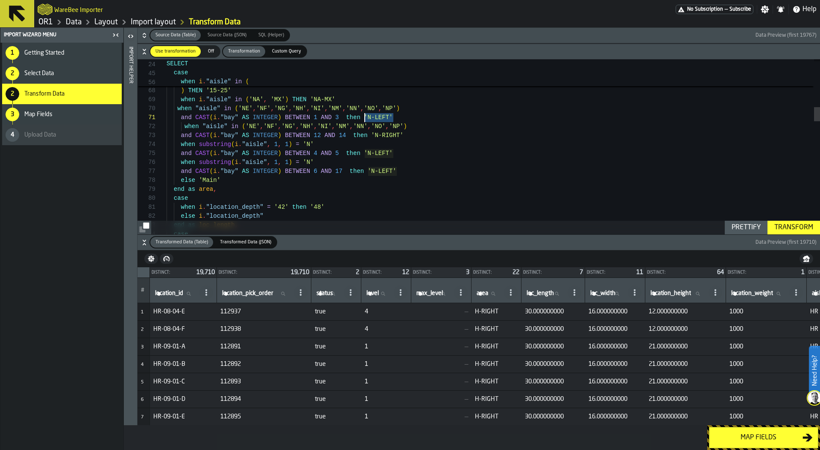
drag, startPoint x: 409, startPoint y: 134, endPoint x: 372, endPoint y: 135, distance: 37.2
click at [372, 136] on div "and CAST ( i . "bay" AS INTEGER ) BETWEEN 12 AND 14 then 'N-RIGHT'" at bounding box center [493, 135] width 653 height 9
type textarea "**********"
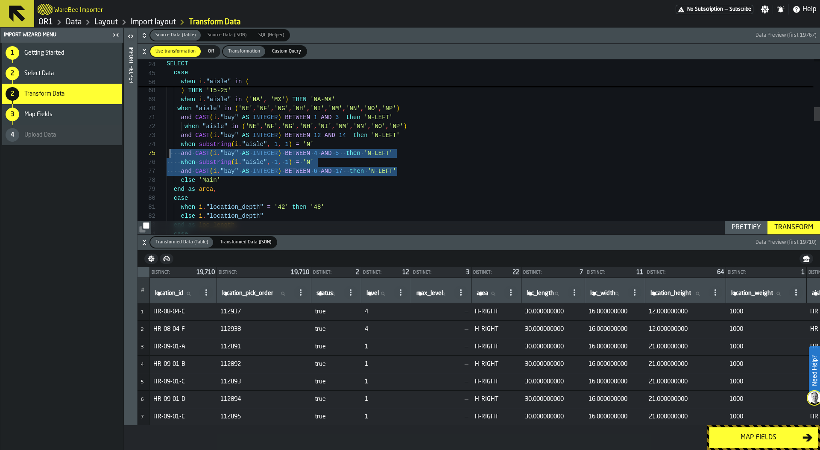
scroll to position [27, 0]
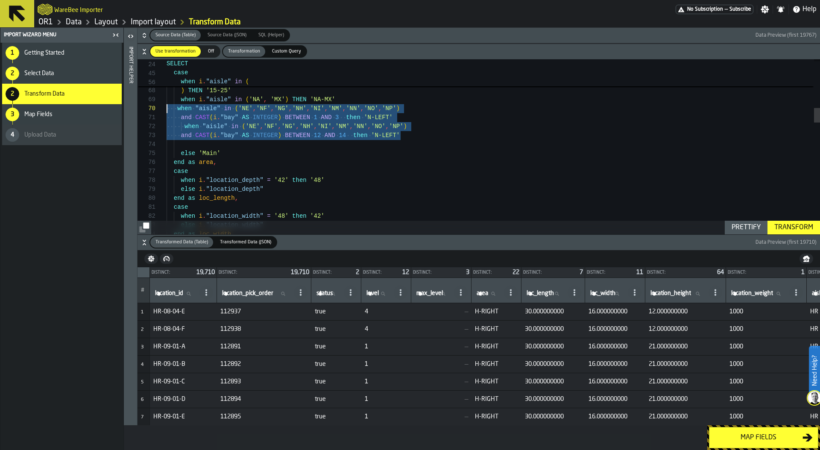
scroll to position [81, 0]
drag, startPoint x: 411, startPoint y: 140, endPoint x: 162, endPoint y: 108, distance: 251.4
click at [162, 108] on div "75 76 77 78 79 65 66 67 68 69 70 80 71 72 73 74 81 82 83 84 else 'Main' end as …" at bounding box center [479, 146] width 682 height 175
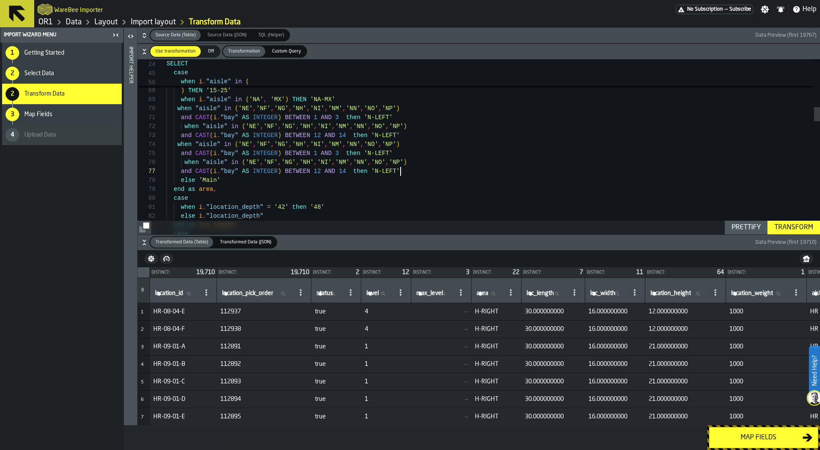
scroll to position [36, 0]
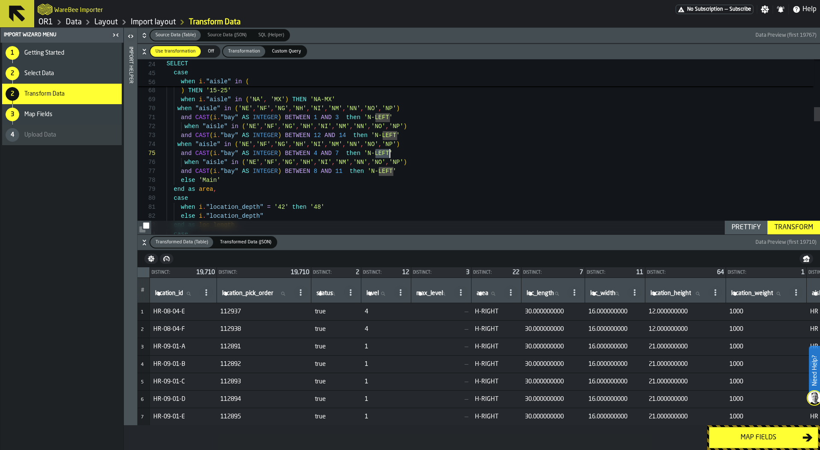
drag, startPoint x: 376, startPoint y: 154, endPoint x: 389, endPoint y: 155, distance: 13.3
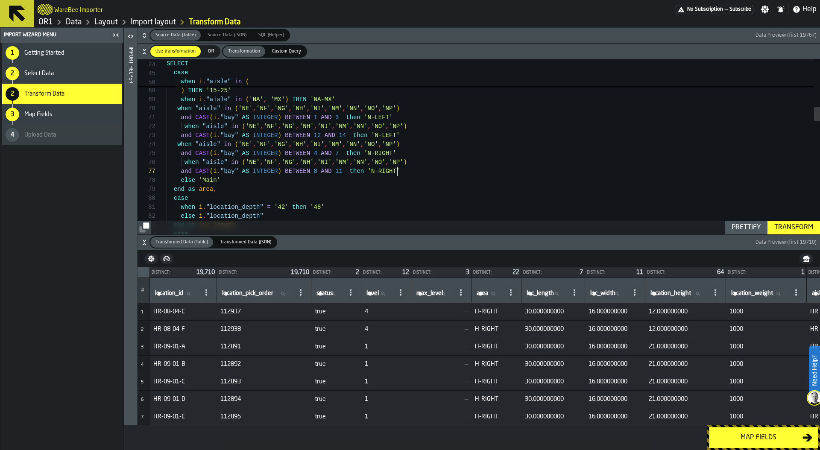
click at [779, 222] on div "Transform" at bounding box center [794, 227] width 46 height 10
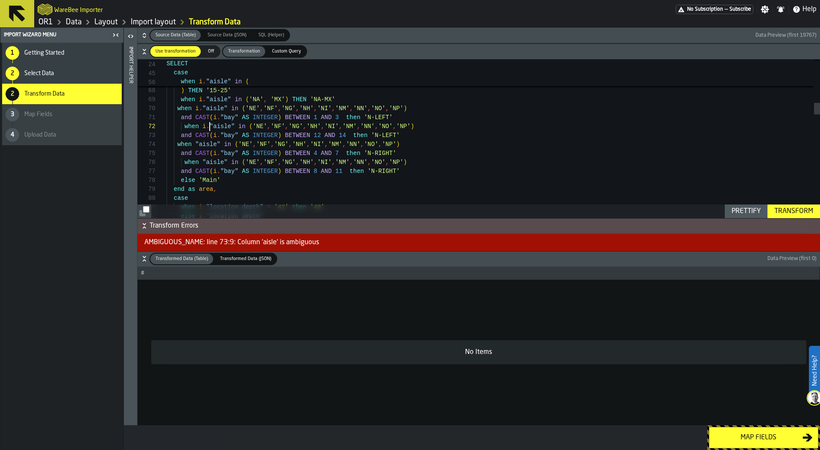
scroll to position [27, 0]
click at [793, 208] on div "Transform" at bounding box center [794, 211] width 46 height 10
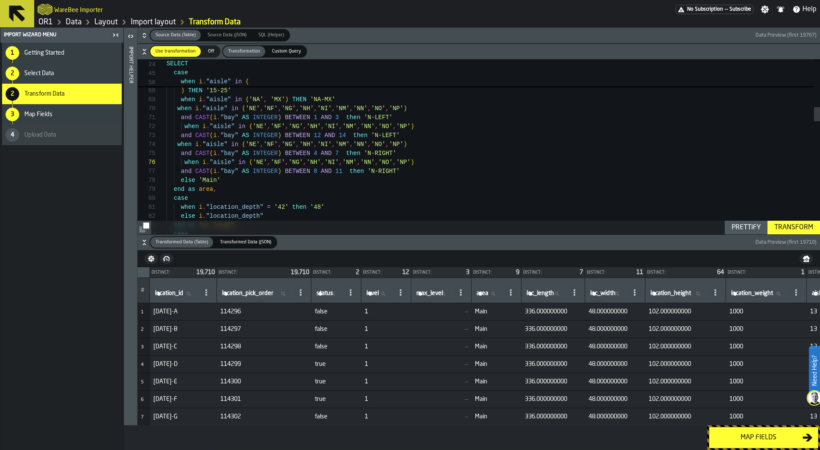
scroll to position [54, 0]
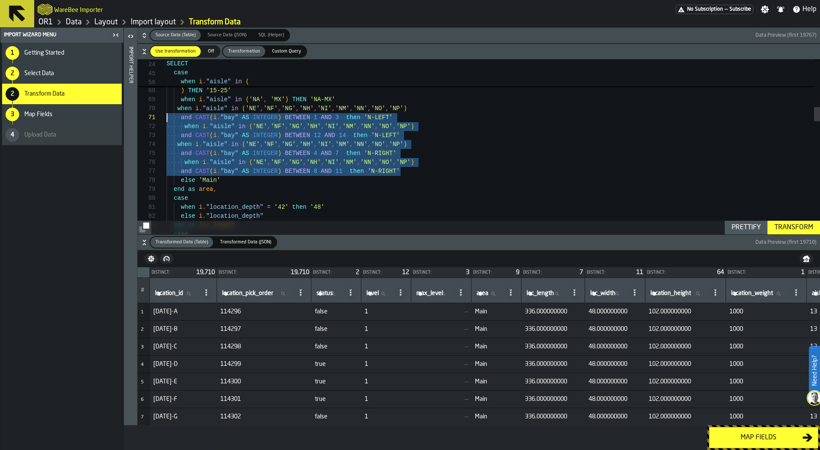
scroll to position [81, 0]
drag, startPoint x: 422, startPoint y: 170, endPoint x: 147, endPoint y: 105, distance: 282.9
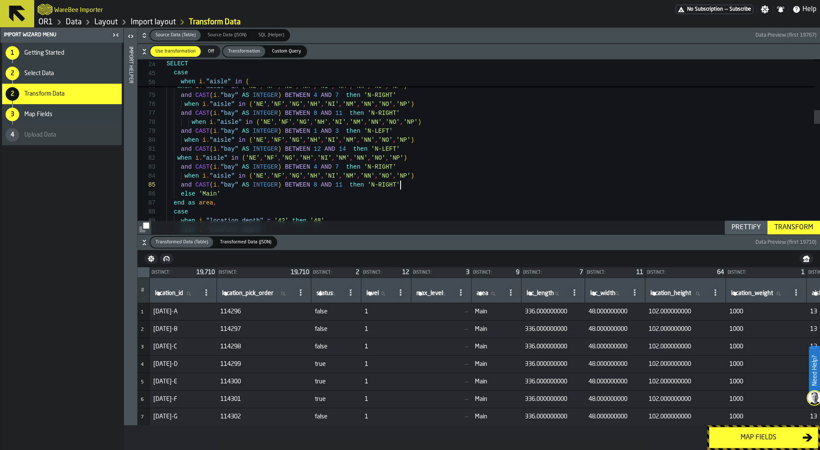
scroll to position [36, 0]
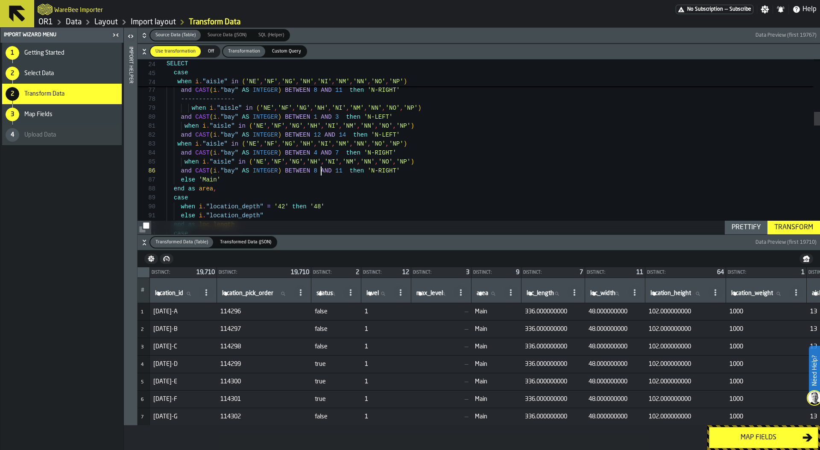
scroll to position [45, 0]
type textarea "**********"
